Goal: Task Accomplishment & Management: Complete application form

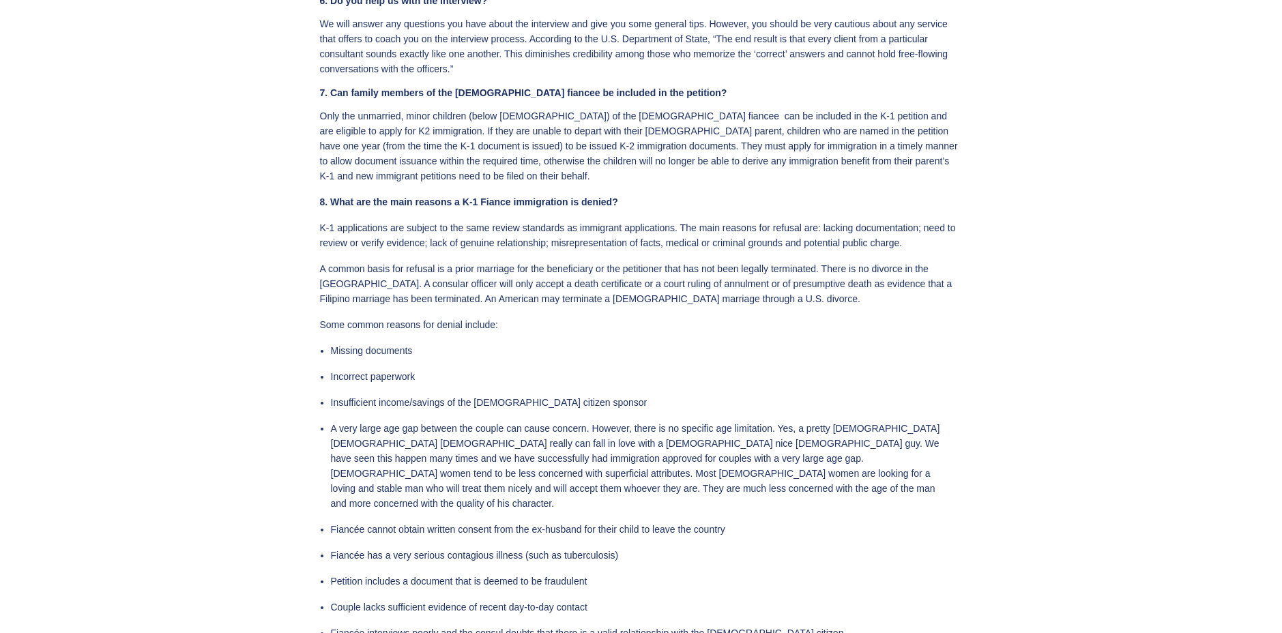
scroll to position [2996, 0]
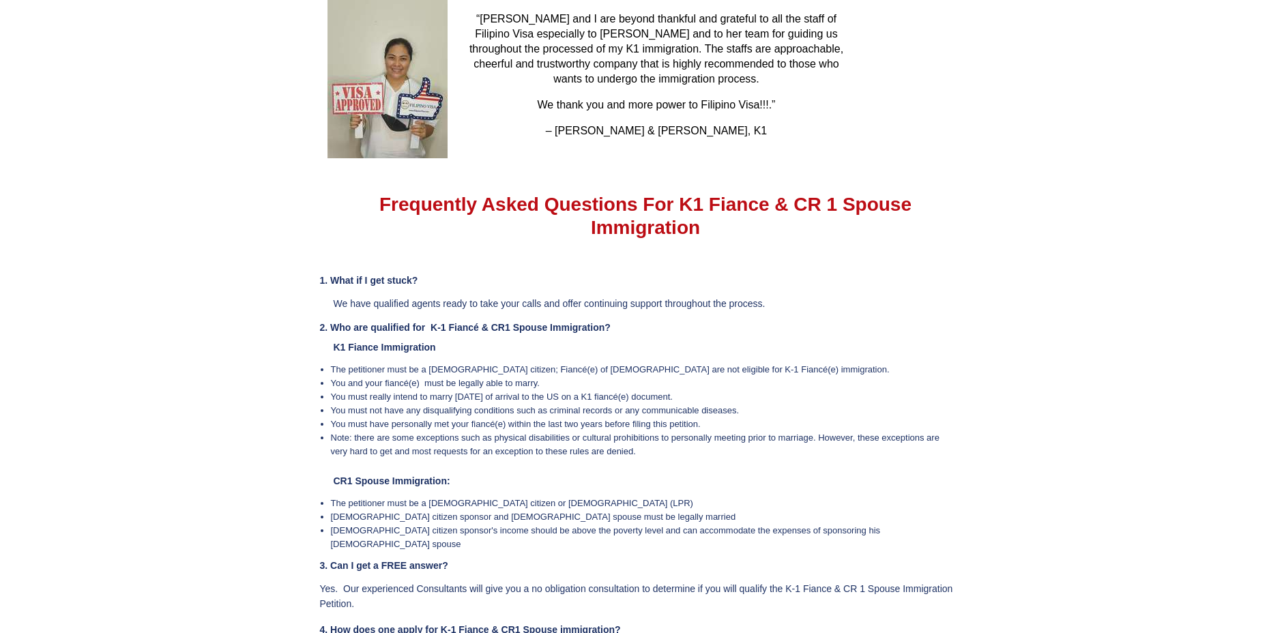
scroll to position [2587, 0]
